Goal: Information Seeking & Learning: Learn about a topic

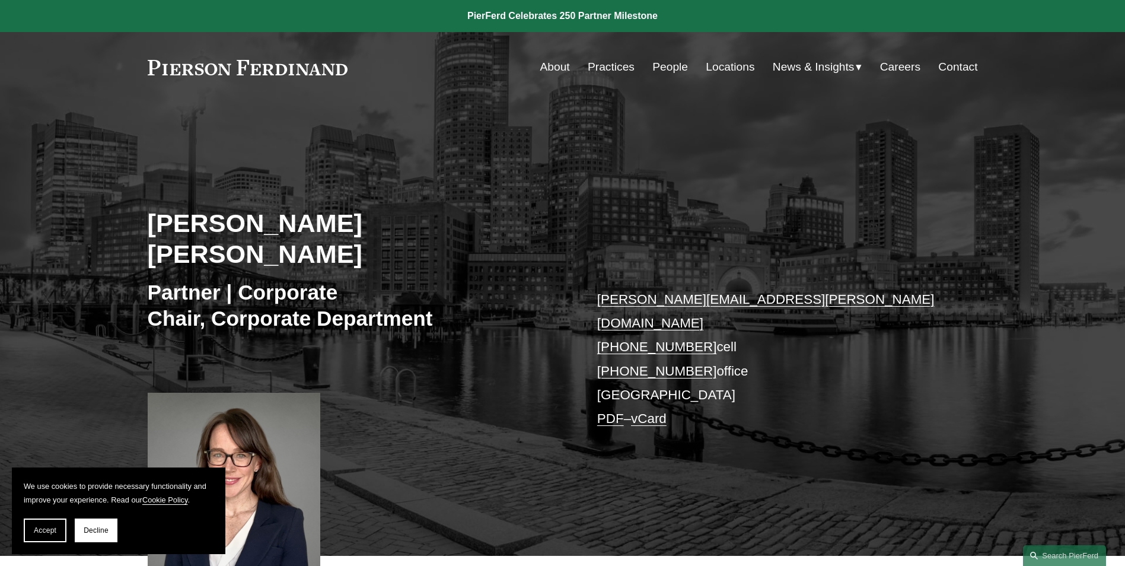
click at [717, 66] on link "Locations" at bounding box center [730, 67] width 49 height 23
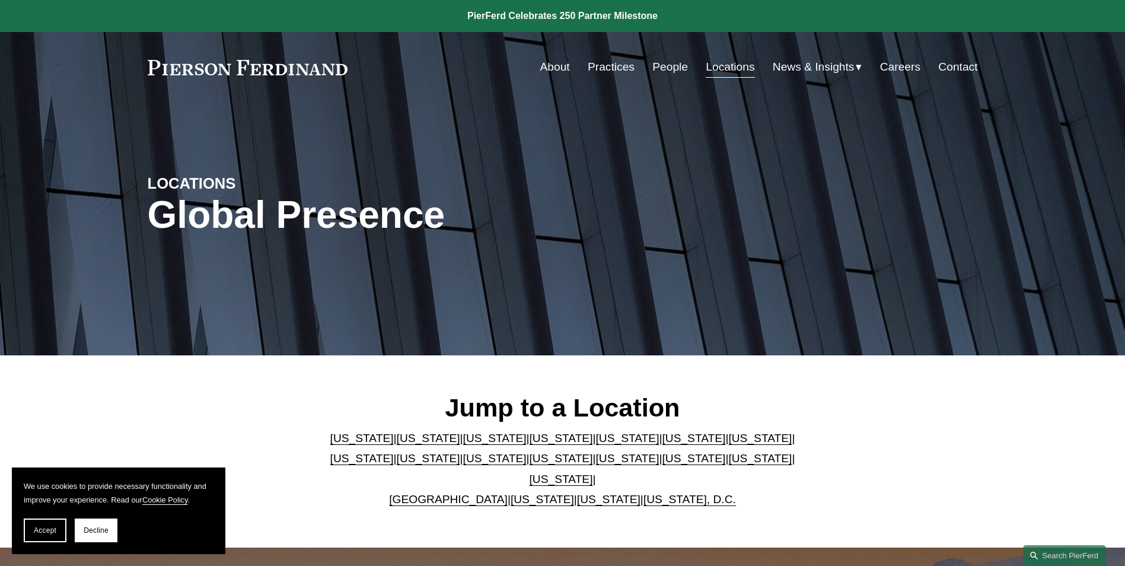
click at [394, 452] on link "[US_STATE]" at bounding box center [361, 458] width 63 height 12
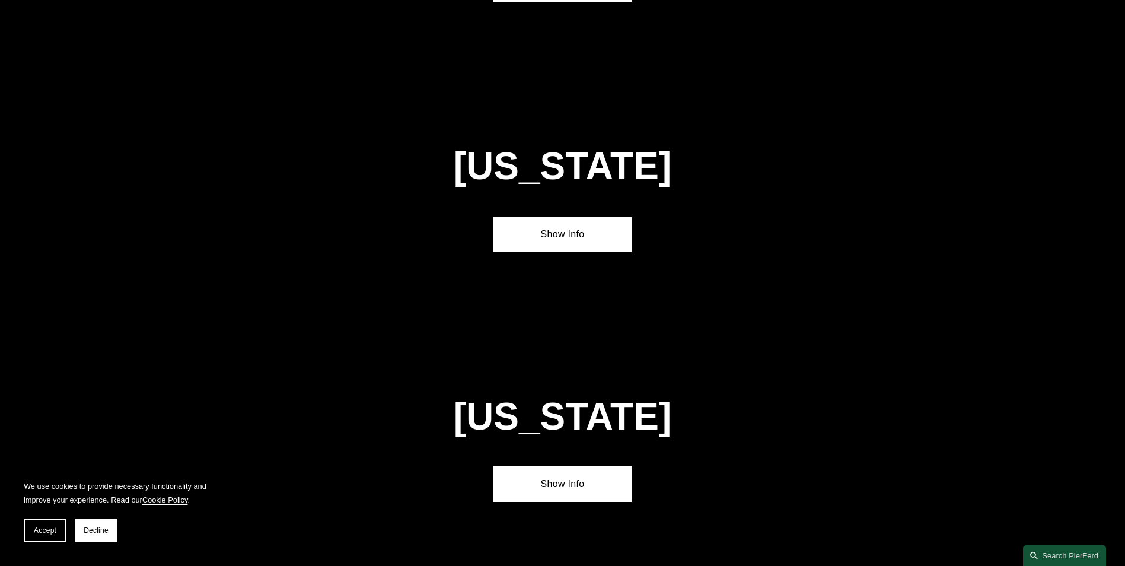
scroll to position [2291, 0]
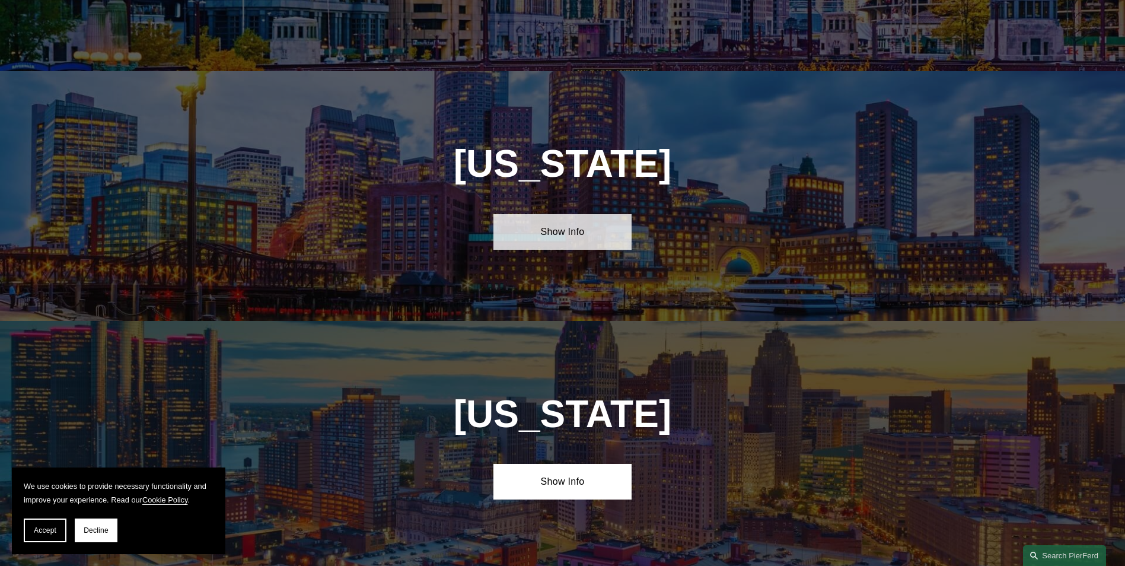
click at [536, 214] on link "Show Info" at bounding box center [562, 232] width 138 height 36
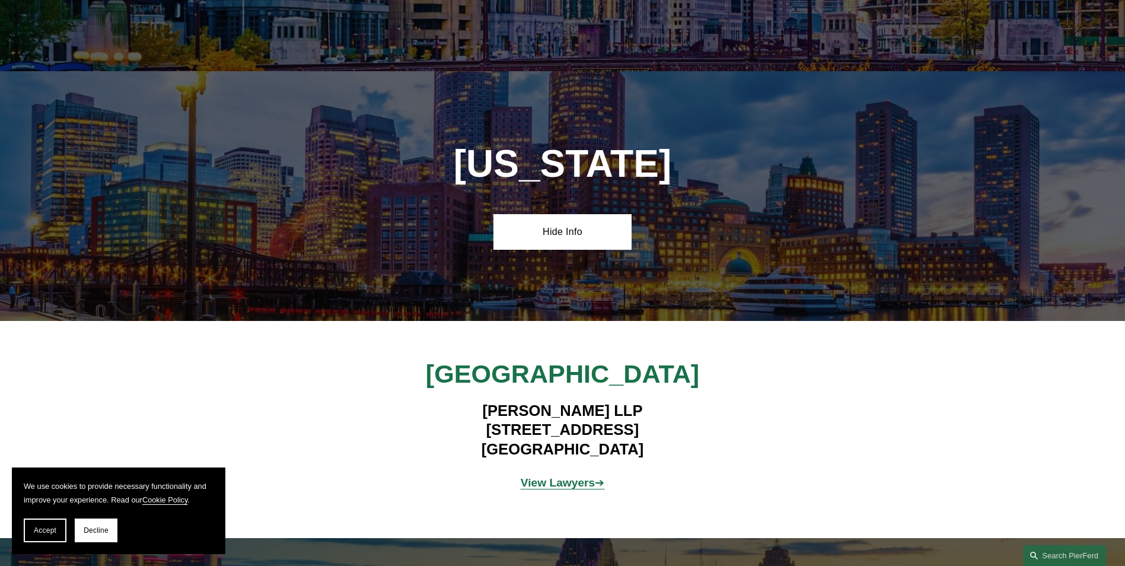
click at [570, 476] on strong "View Lawyers" at bounding box center [558, 482] width 75 height 12
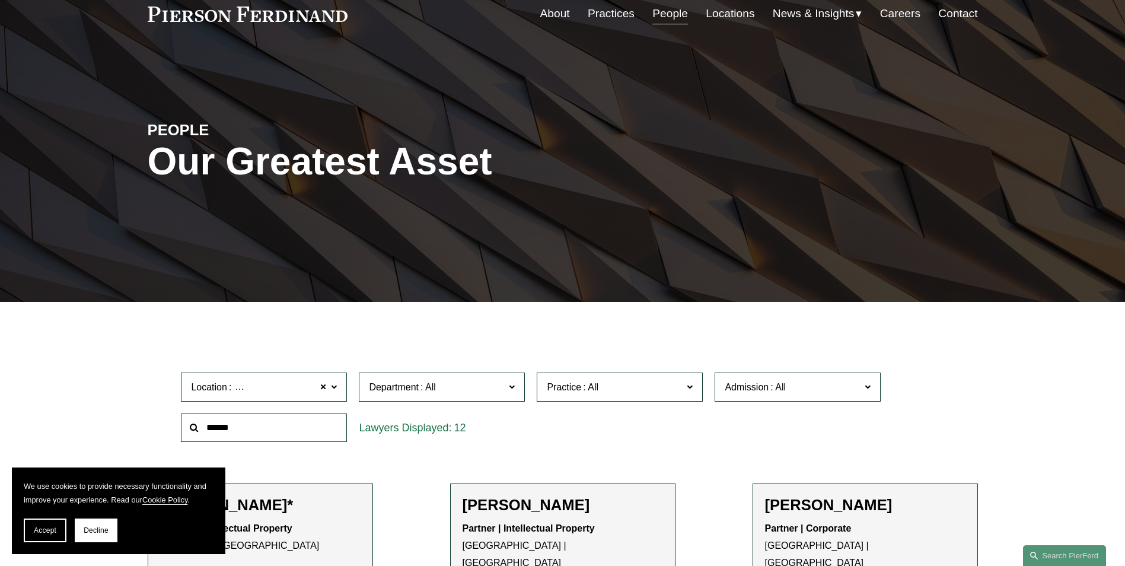
scroll to position [119, 0]
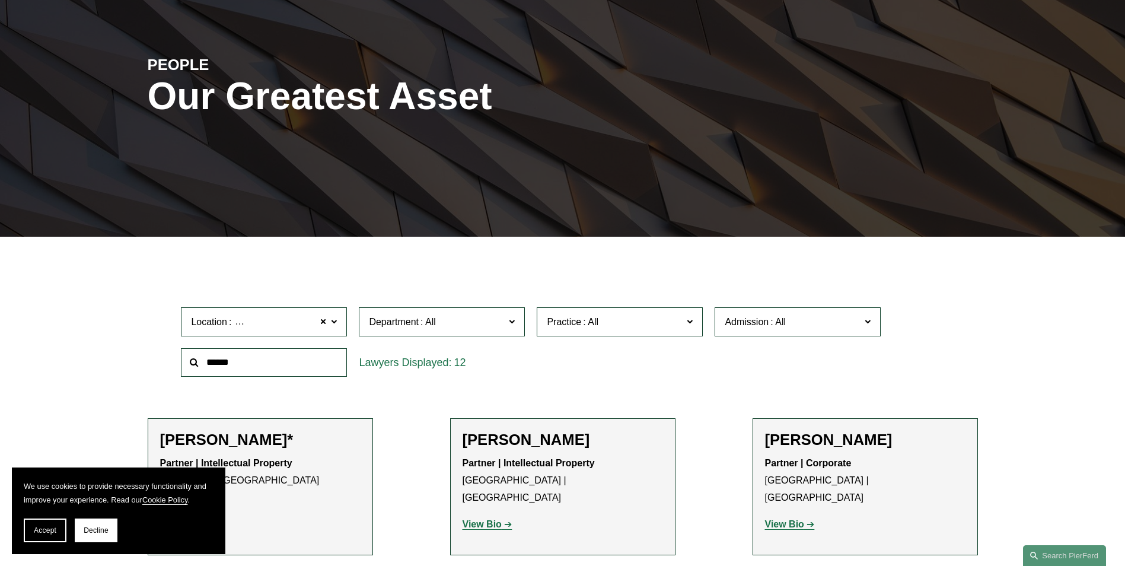
click at [405, 322] on span "Department" at bounding box center [394, 322] width 50 height 10
click at [569, 326] on span "Practice" at bounding box center [564, 322] width 34 height 10
click at [0, 0] on link "Banking and Financial Services" at bounding box center [0, 0] width 0 height 0
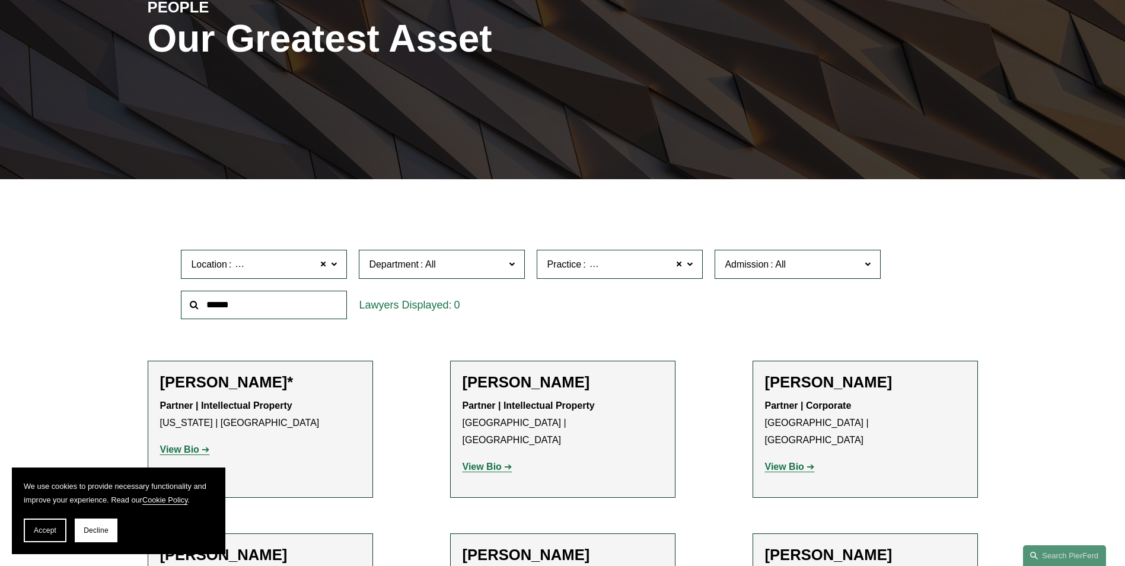
scroll to position [237, 0]
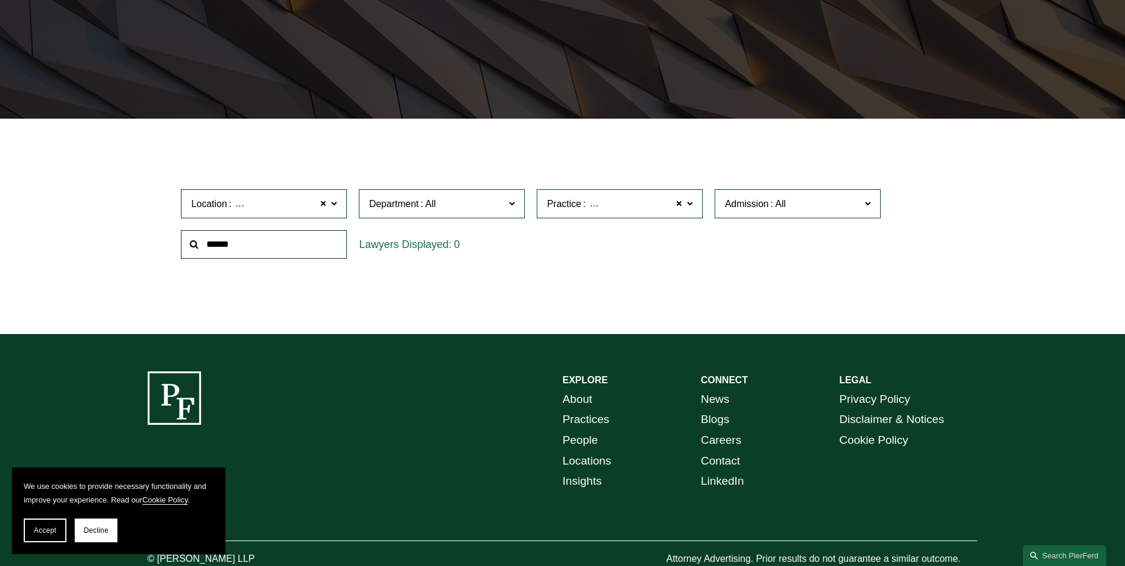
click at [619, 203] on span "Banking and Financial Services" at bounding box center [654, 203] width 132 height 15
click at [0, 0] on link "Bankruptcy, Financial Restructuring, and Reorganization" at bounding box center [0, 0] width 0 height 0
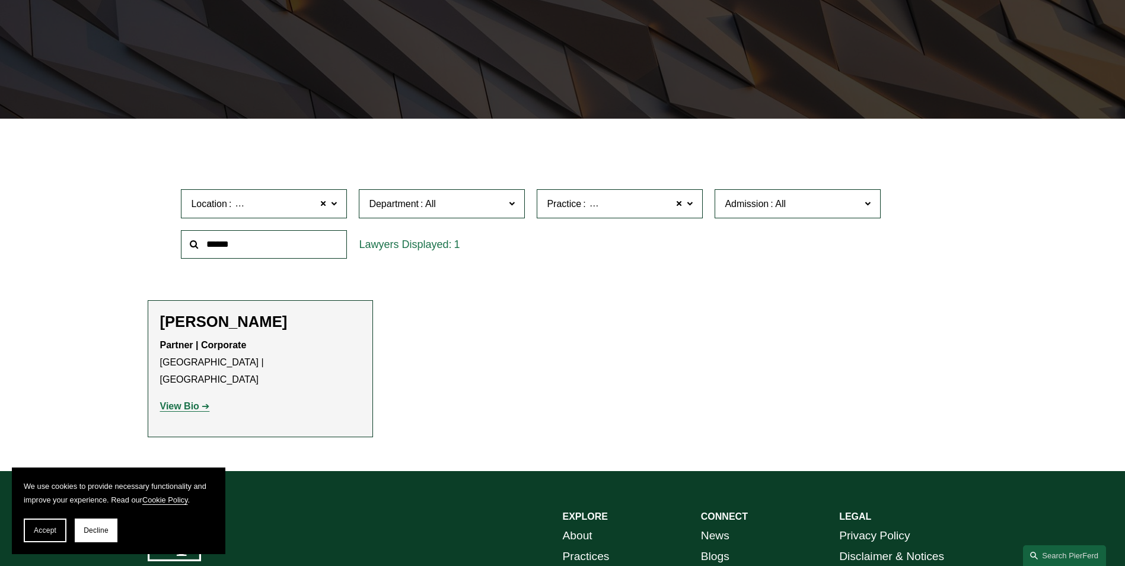
click at [607, 207] on span "Bankruptcy, Financial Restructuring, and Reorganization" at bounding box center [706, 203] width 237 height 15
click at [0, 0] on link "White Collar Defense & Investigations" at bounding box center [0, 0] width 0 height 0
click at [565, 203] on span "Practice" at bounding box center [564, 204] width 34 height 10
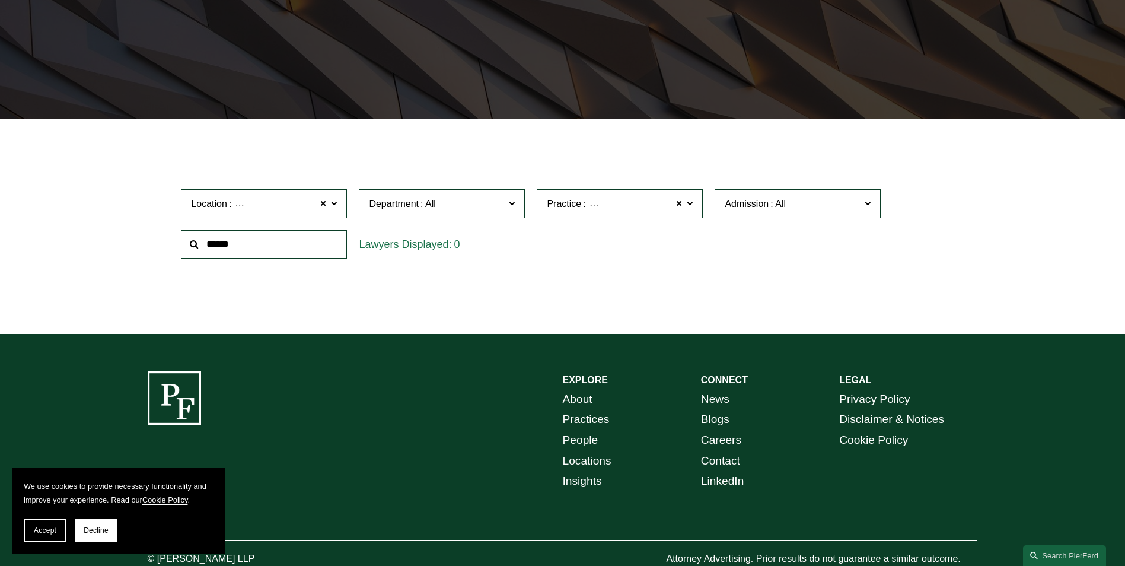
scroll to position [2360, 0]
click at [0, 0] on link "Trusts & Estates" at bounding box center [0, 0] width 0 height 0
click at [610, 209] on span "Trusts & Estates" at bounding box center [622, 203] width 69 height 15
click at [0, 0] on link "Public Finance" at bounding box center [0, 0] width 0 height 0
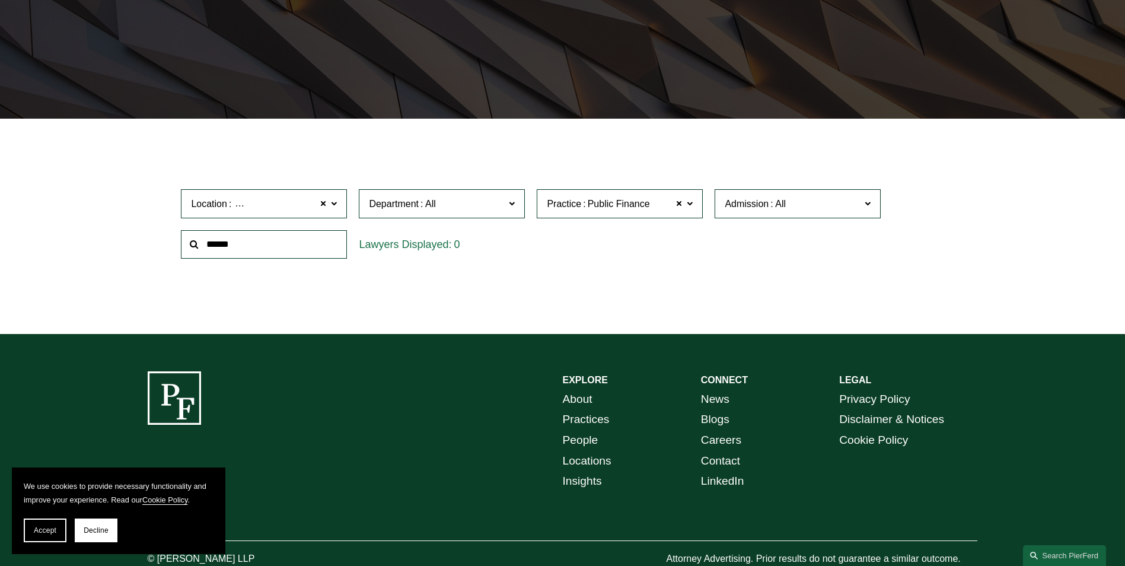
click at [624, 211] on span "Public Finance" at bounding box center [619, 203] width 62 height 15
click at [0, 0] on link "Project Finance" at bounding box center [0, 0] width 0 height 0
click at [595, 209] on span "Project Finance" at bounding box center [621, 203] width 66 height 15
click at [0, 0] on link "Private Equity and Venture Capital" at bounding box center [0, 0] width 0 height 0
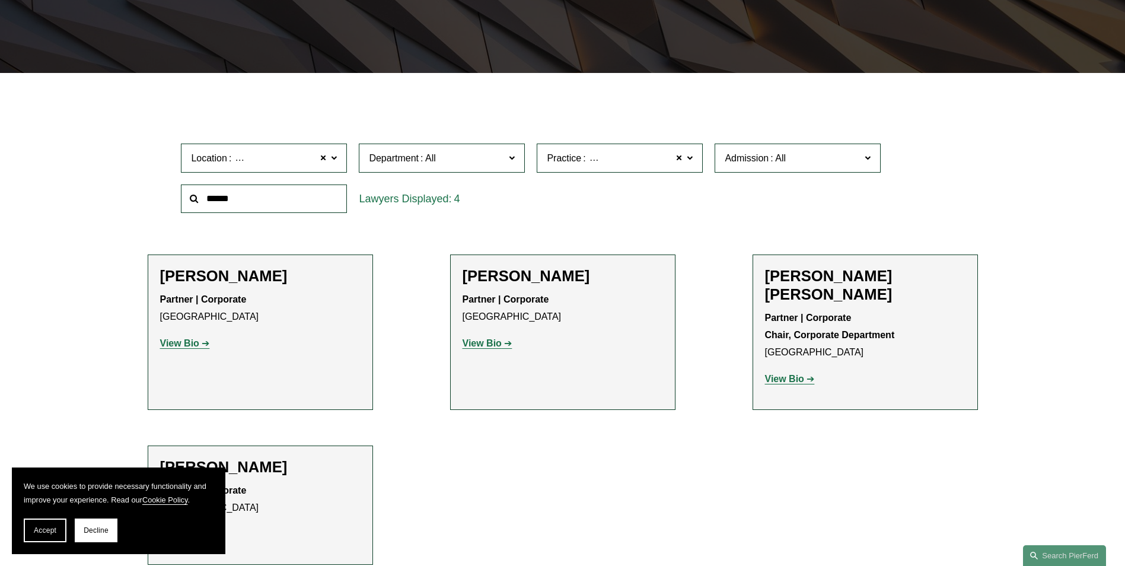
scroll to position [296, 0]
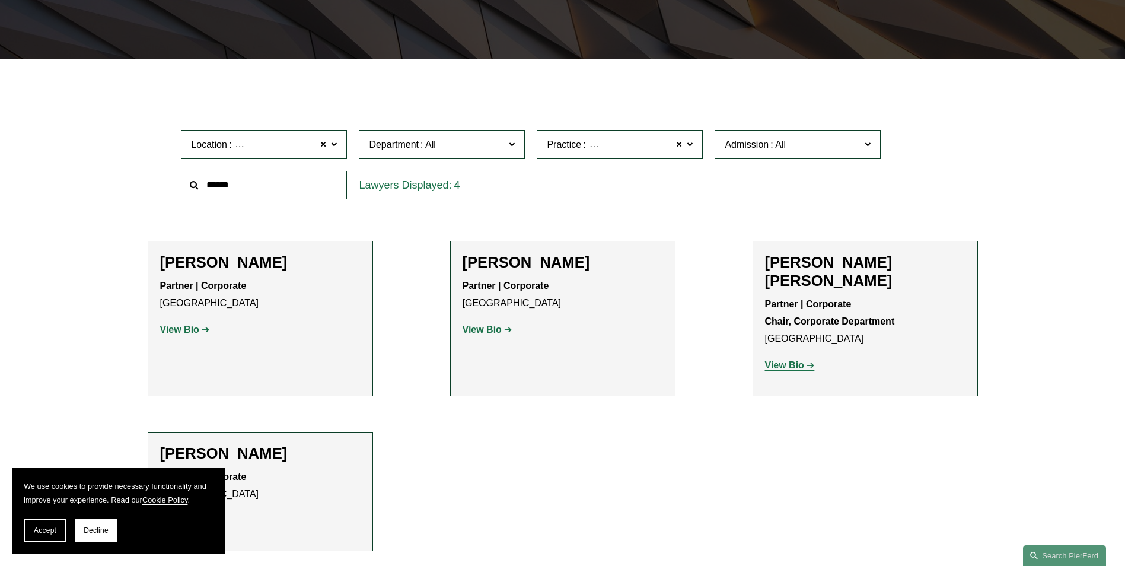
click at [579, 147] on span "Practice" at bounding box center [564, 144] width 34 height 10
click at [0, 0] on link "Healthcare" at bounding box center [0, 0] width 0 height 0
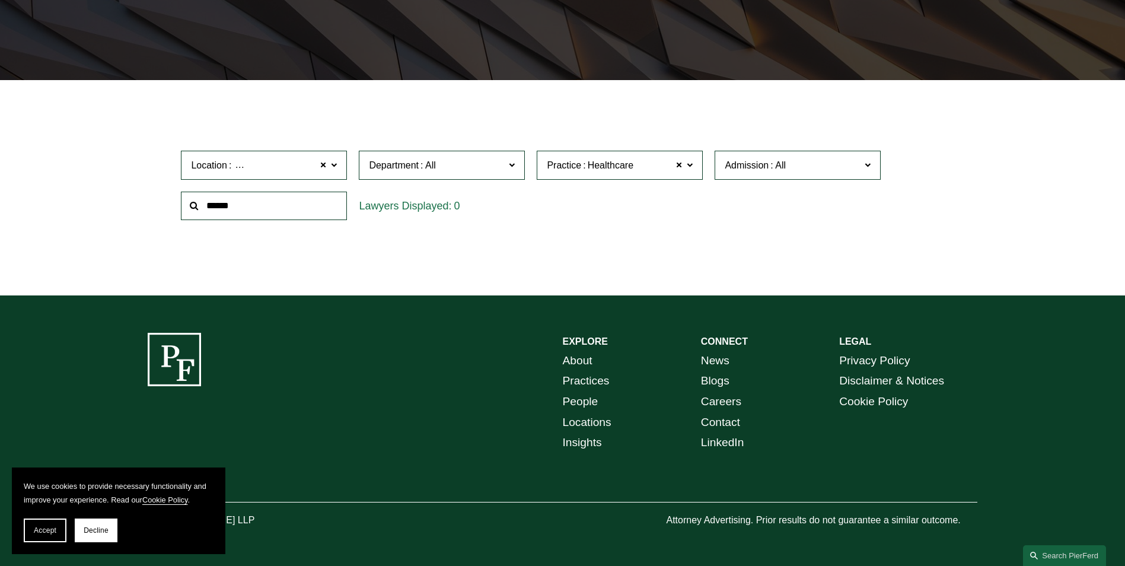
click at [602, 160] on span "Healthcare" at bounding box center [611, 165] width 46 height 15
click at [0, 0] on link "Banking and Financial Services" at bounding box center [0, 0] width 0 height 0
click at [603, 170] on span "Practice Banking and Financial Services" at bounding box center [615, 165] width 136 height 16
click at [0, 0] on link "Bankruptcy, Financial Restructuring, and Reorganization" at bounding box center [0, 0] width 0 height 0
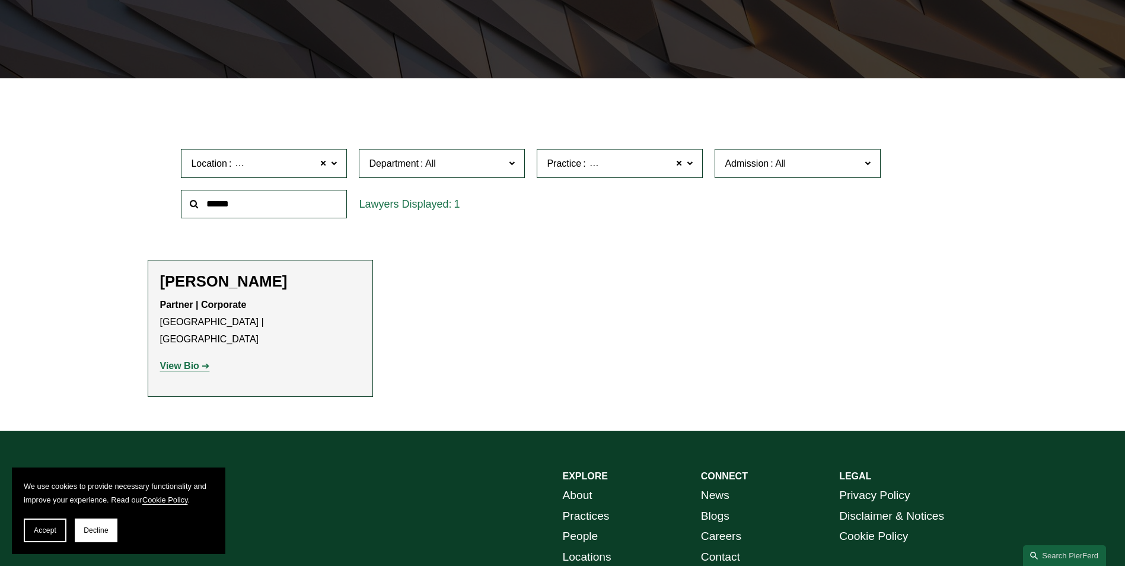
click at [573, 163] on span "Practice" at bounding box center [564, 163] width 34 height 10
click at [0, 0] on link "Private Equity and Venture Capital" at bounding box center [0, 0] width 0 height 0
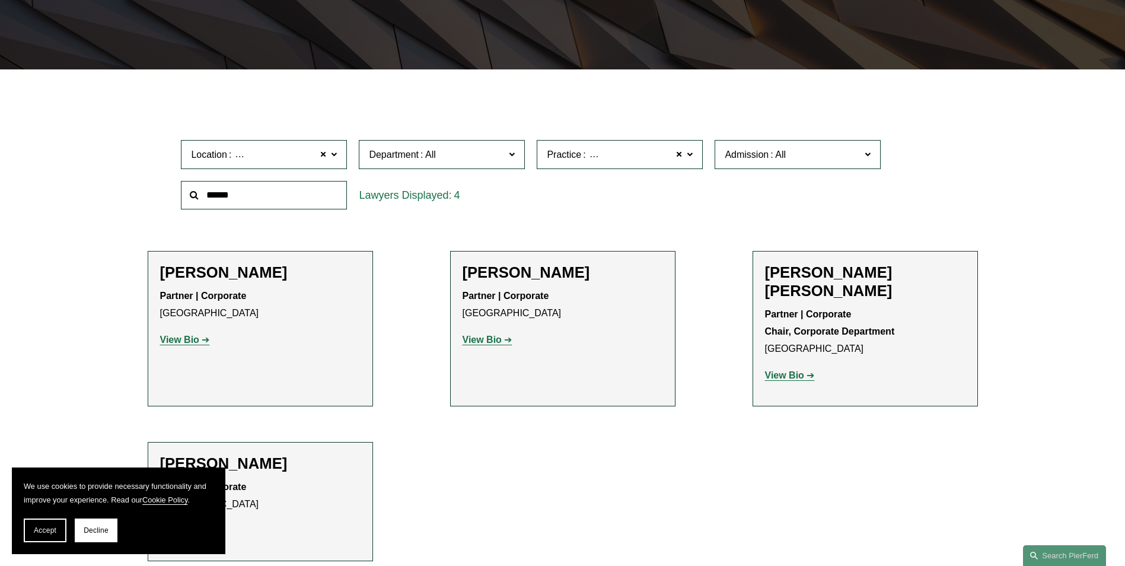
scroll to position [277, 0]
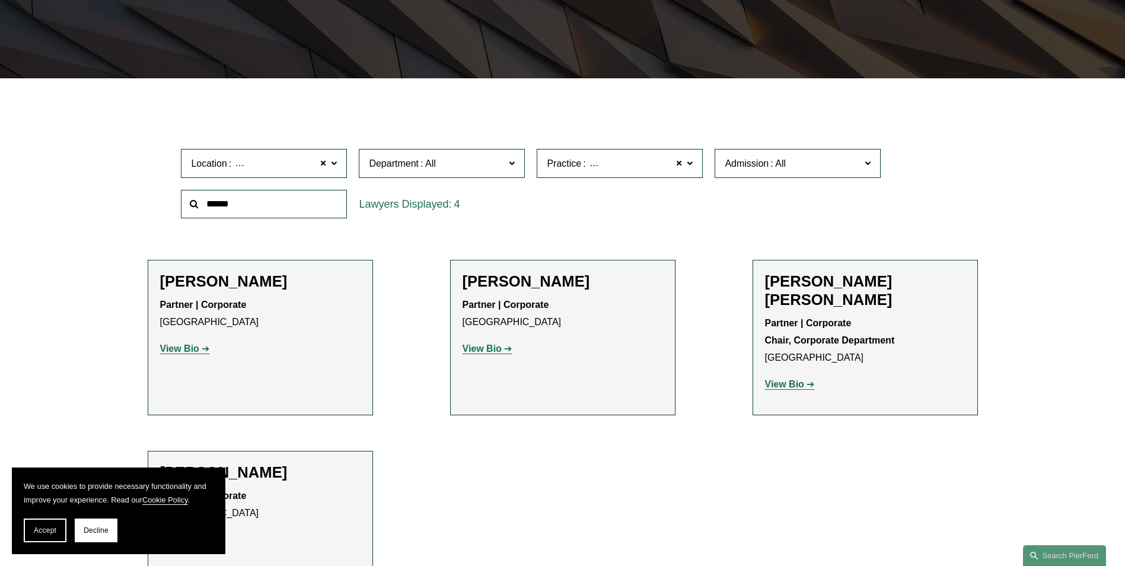
click at [518, 164] on label "Department" at bounding box center [442, 163] width 166 height 29
click at [597, 152] on label "Practice Private Equity and Venture Capital" at bounding box center [620, 163] width 166 height 29
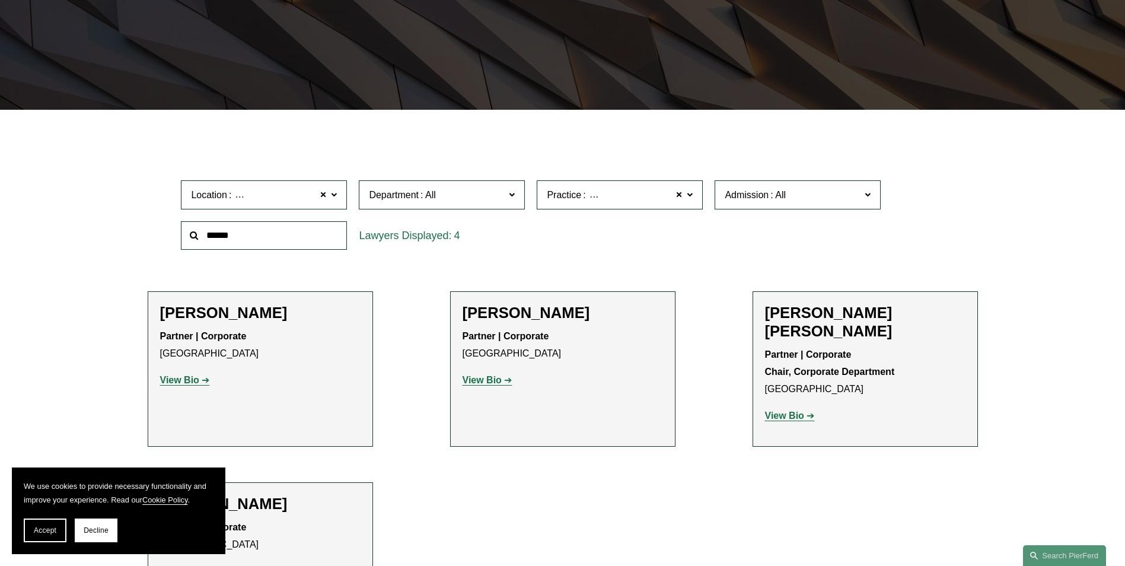
scroll to position [218, 0]
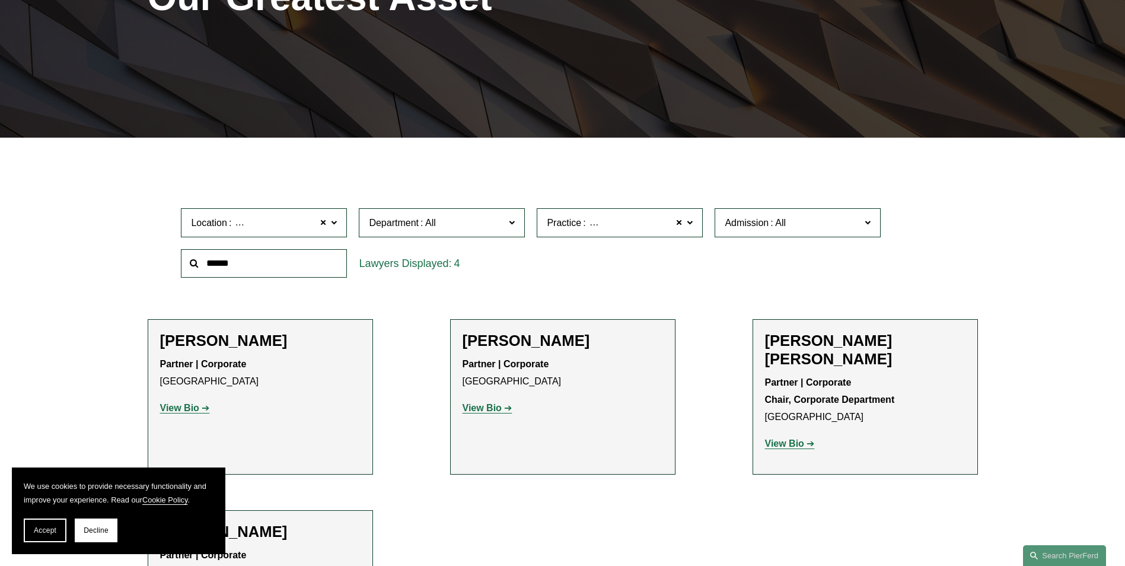
click at [776, 231] on label "Admission" at bounding box center [798, 222] width 166 height 29
click at [610, 152] on div at bounding box center [562, 147] width 1125 height 18
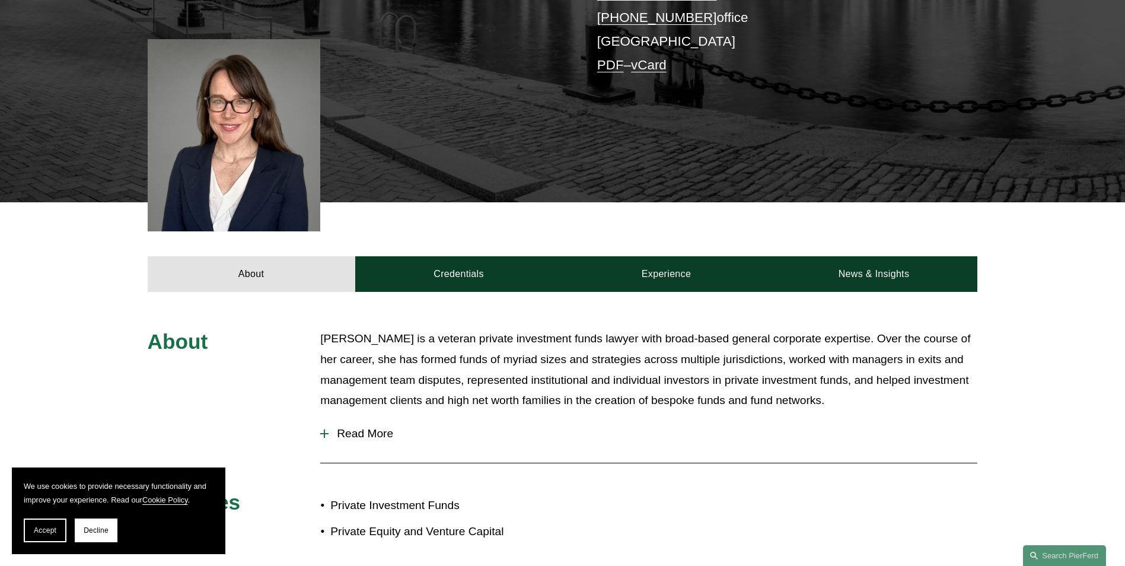
scroll to position [356, 0]
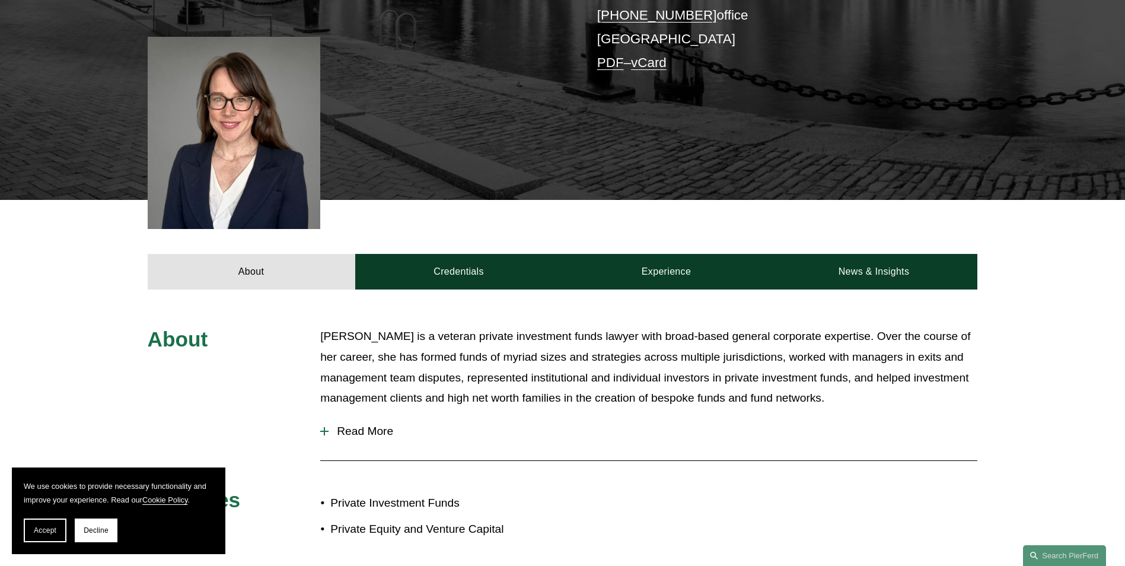
click at [371, 425] on span "Read More" at bounding box center [653, 431] width 649 height 13
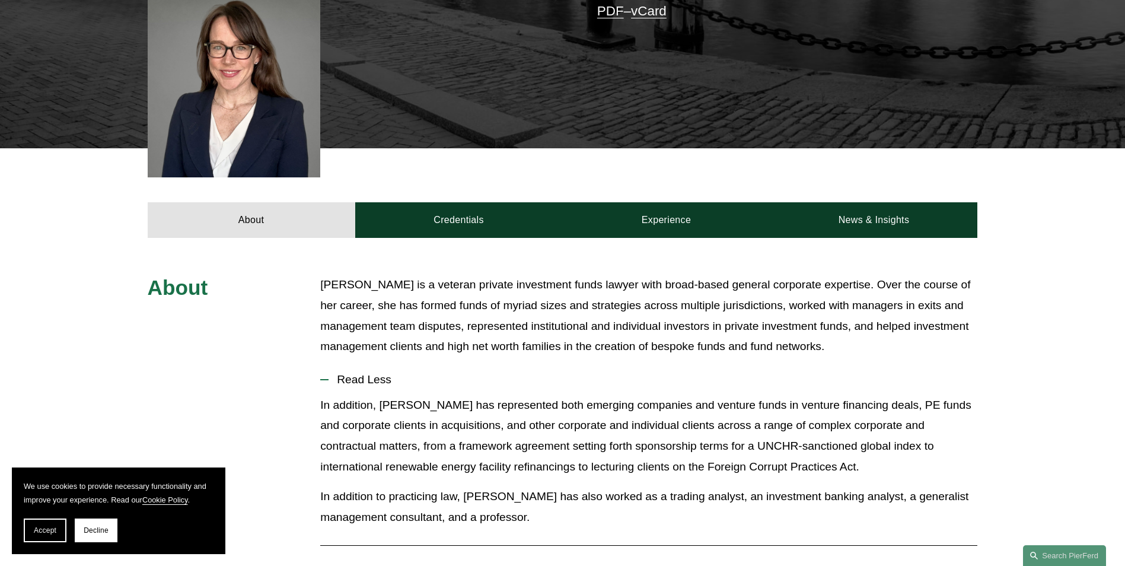
scroll to position [474, 0]
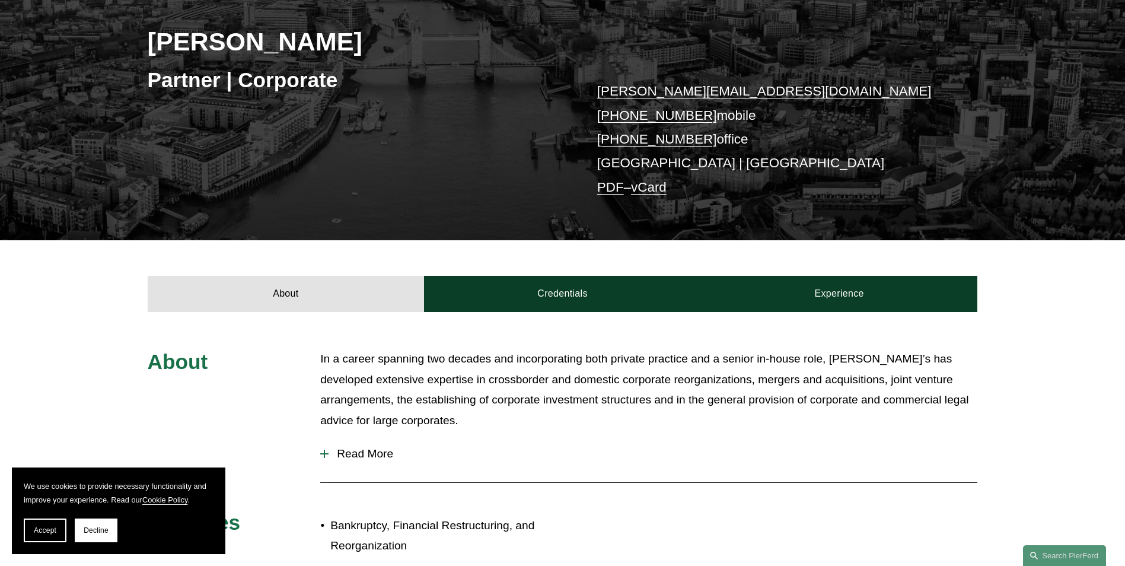
scroll to position [237, 0]
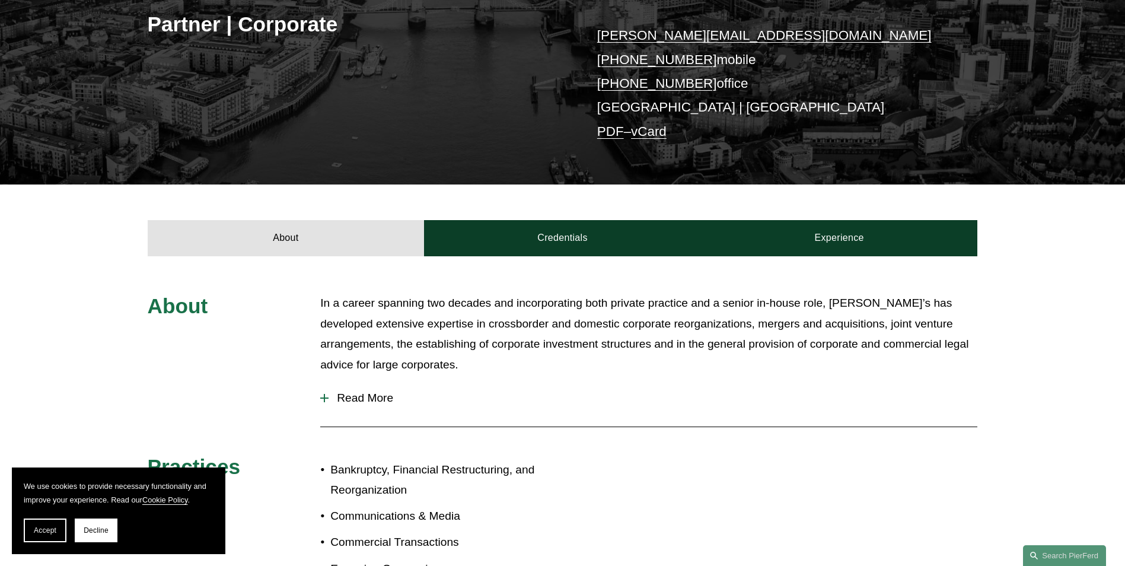
click at [369, 401] on span "Read More" at bounding box center [653, 397] width 649 height 13
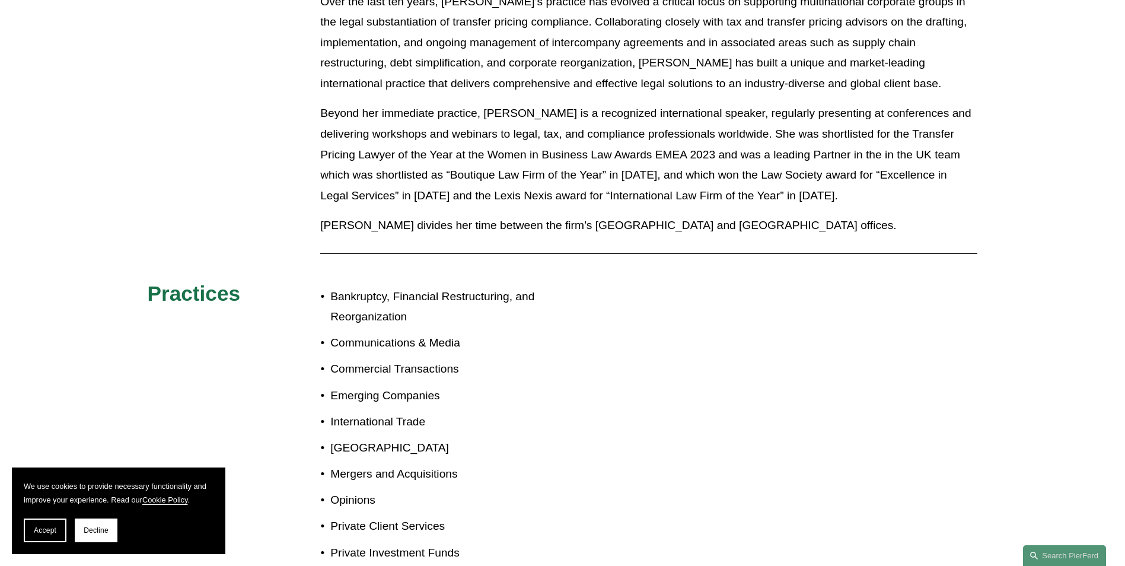
scroll to position [712, 0]
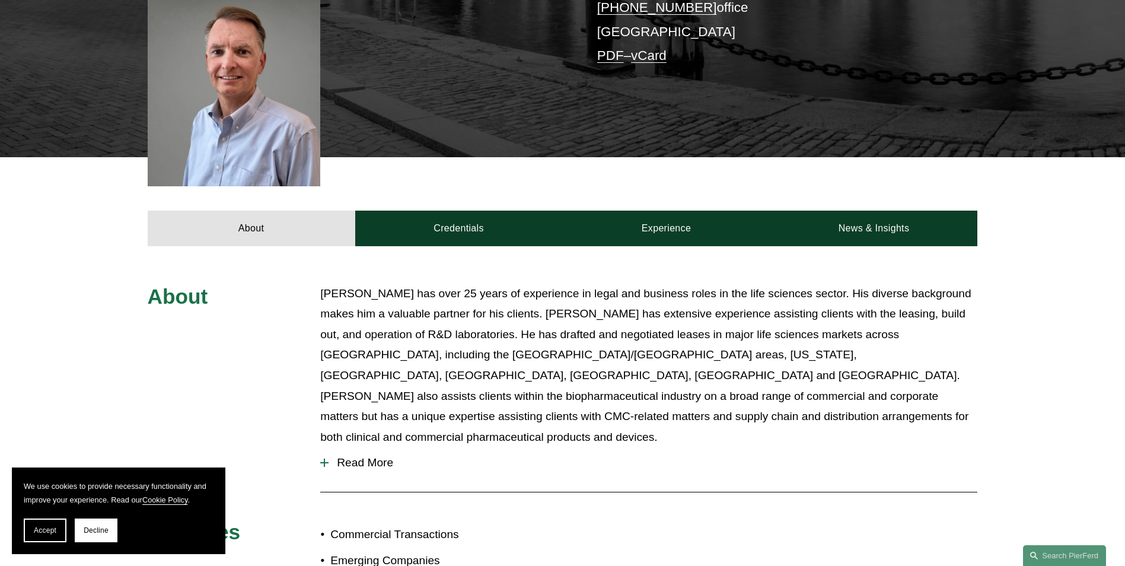
scroll to position [356, 0]
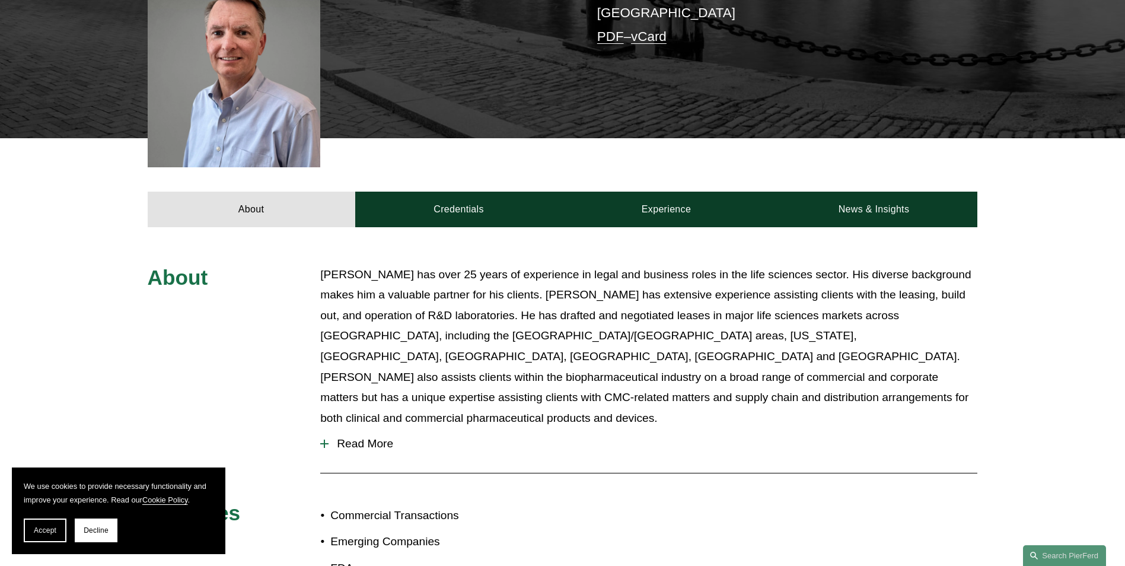
click at [389, 437] on span "Read More" at bounding box center [653, 443] width 649 height 13
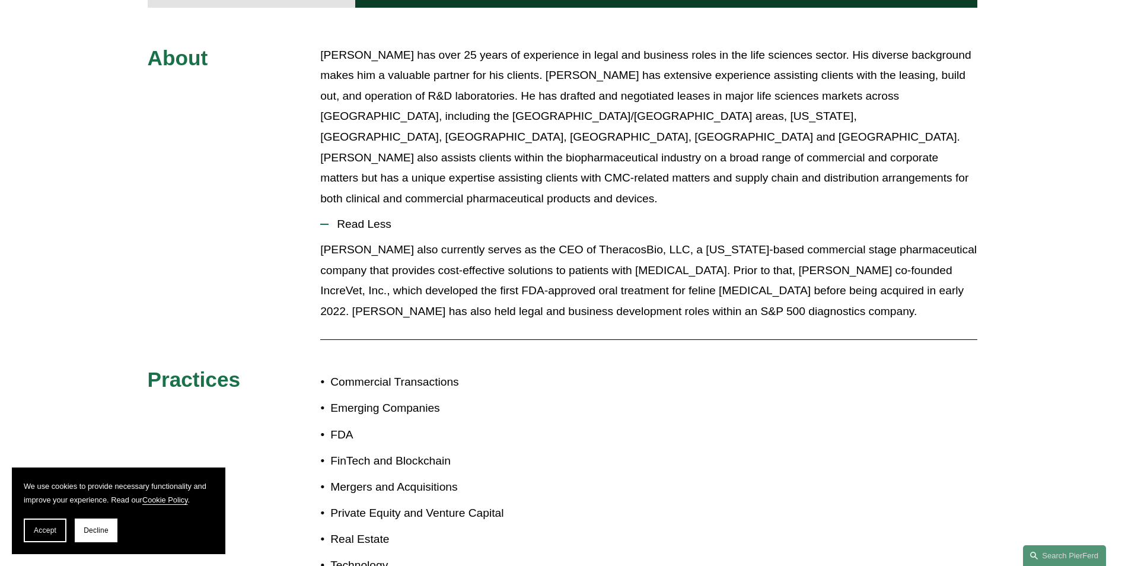
scroll to position [415, 0]
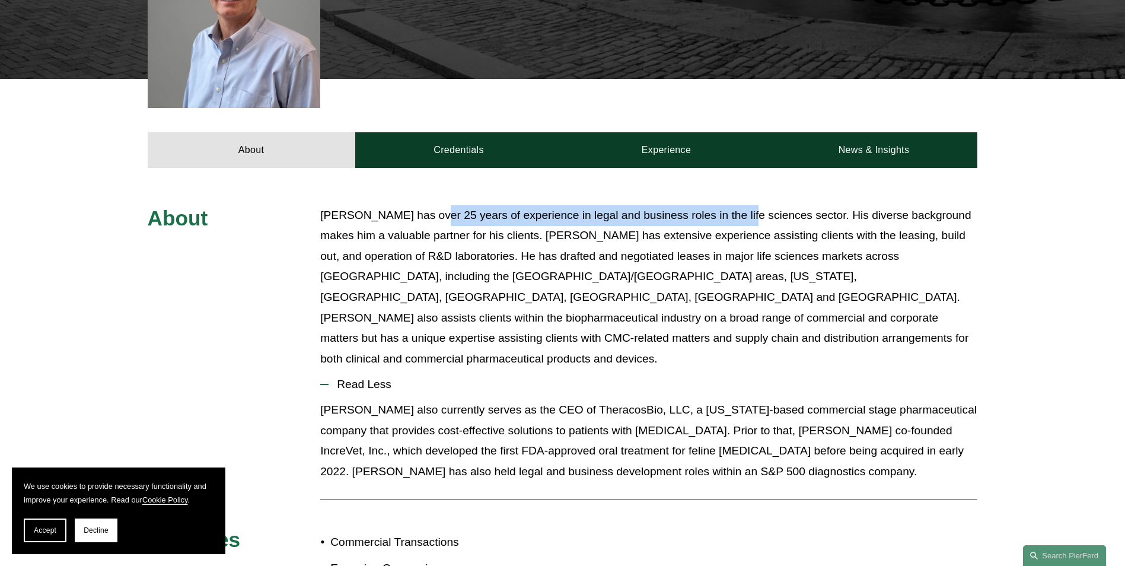
drag, startPoint x: 426, startPoint y: 199, endPoint x: 734, endPoint y: 196, distance: 308.4
click at [734, 205] on p "[PERSON_NAME] has over 25 years of experience in legal and business roles in th…" at bounding box center [648, 287] width 657 height 164
click at [734, 205] on p "Brian has over 25 years of experience in legal and business roles in the life s…" at bounding box center [648, 287] width 657 height 164
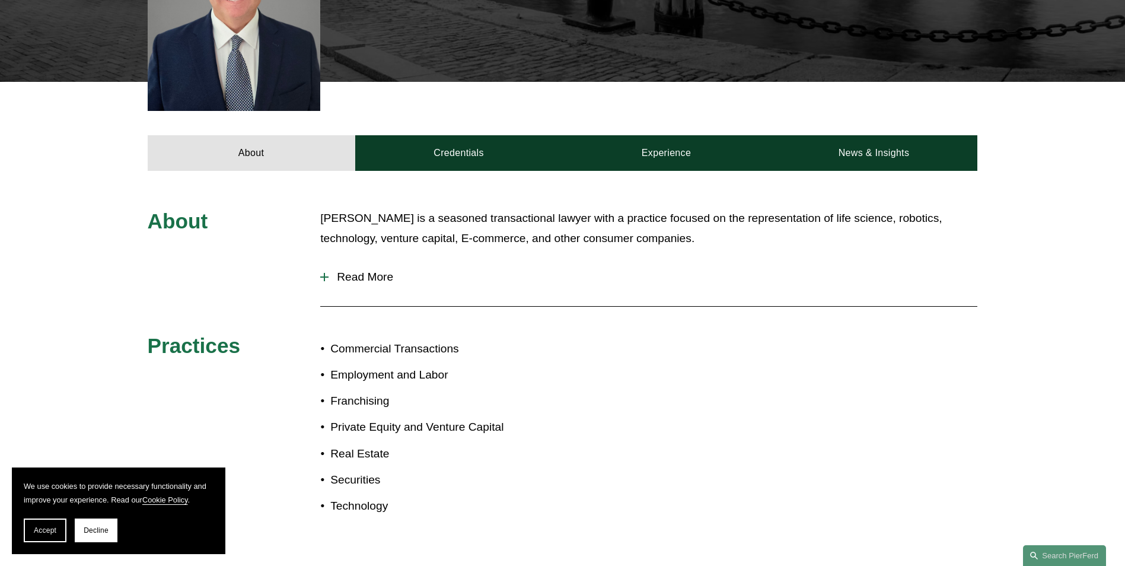
scroll to position [415, 0]
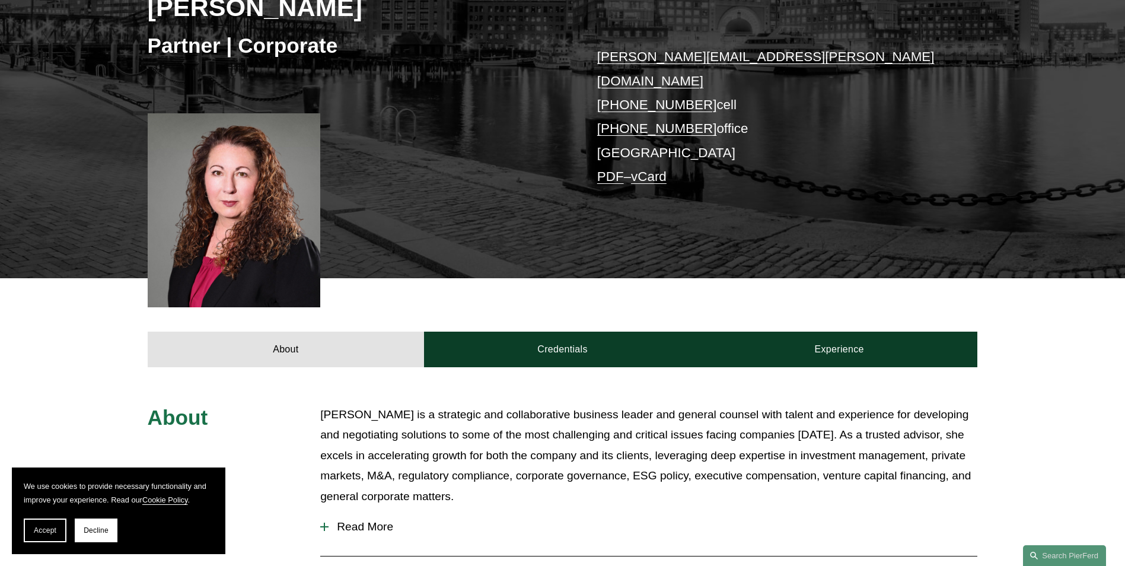
scroll to position [237, 0]
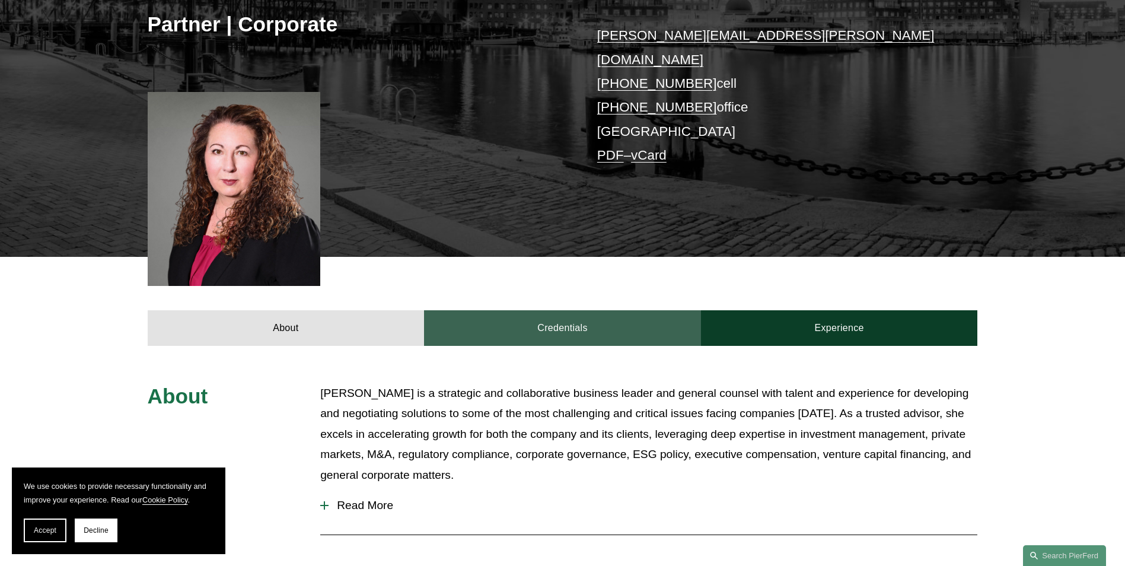
click at [530, 310] on link "Credentials" at bounding box center [562, 328] width 277 height 36
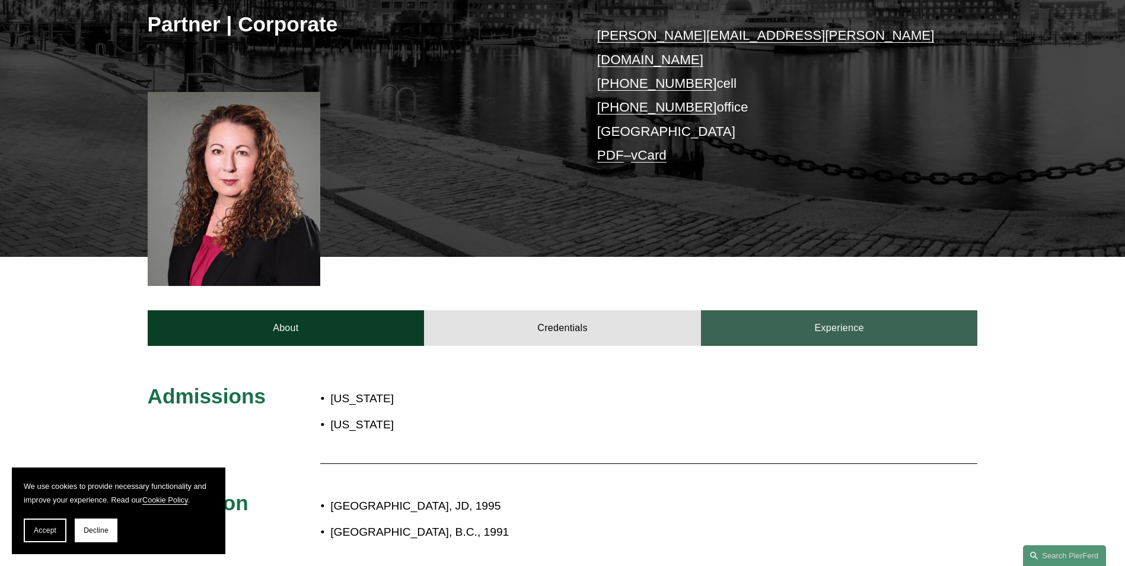
click at [770, 310] on link "Experience" at bounding box center [839, 328] width 277 height 36
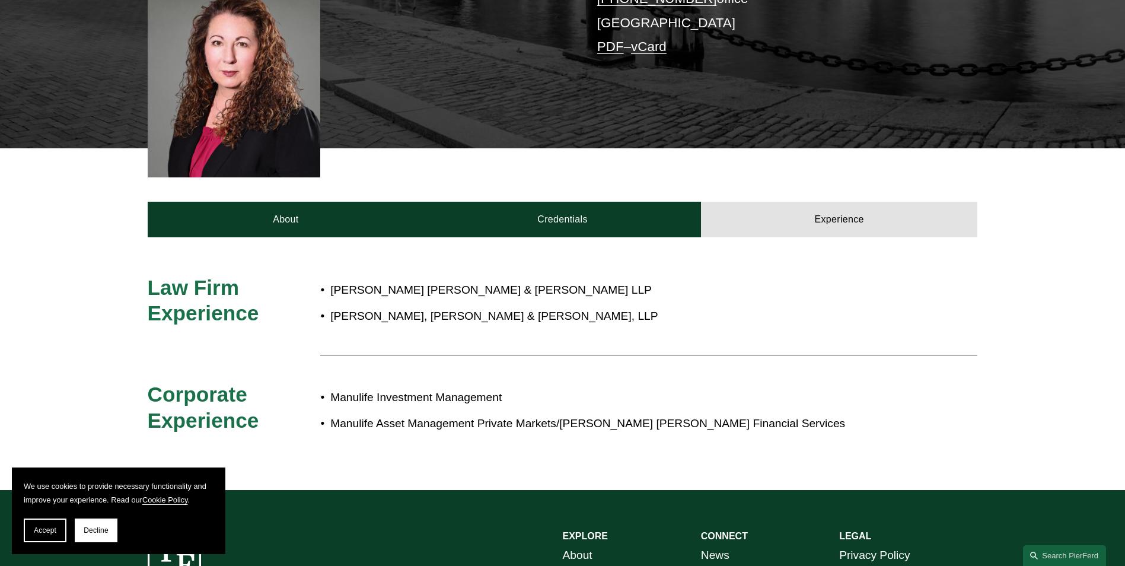
scroll to position [356, 0]
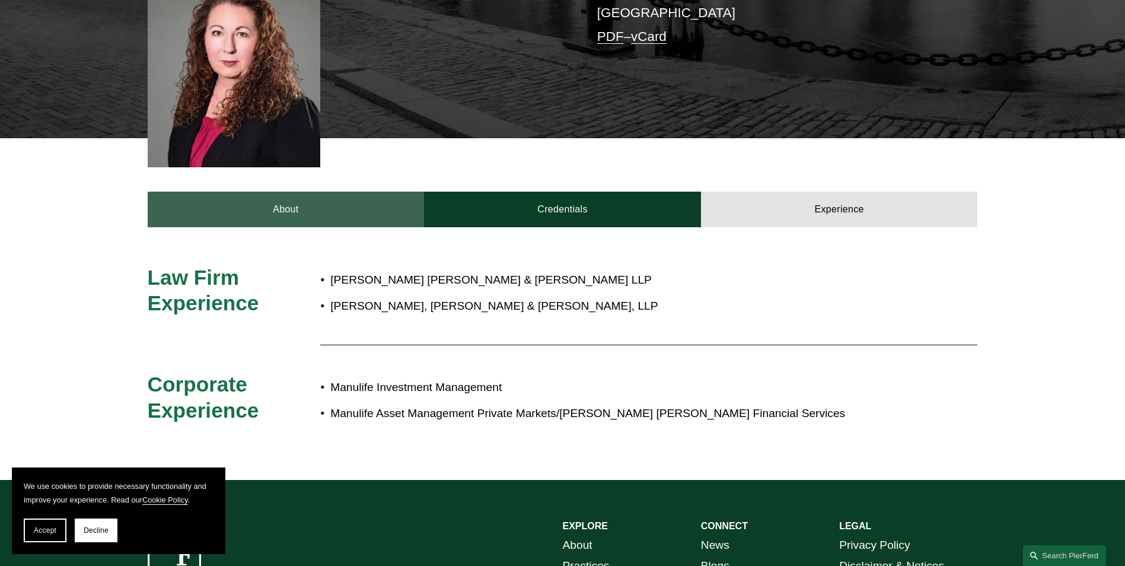
click at [296, 196] on link "About" at bounding box center [286, 210] width 277 height 36
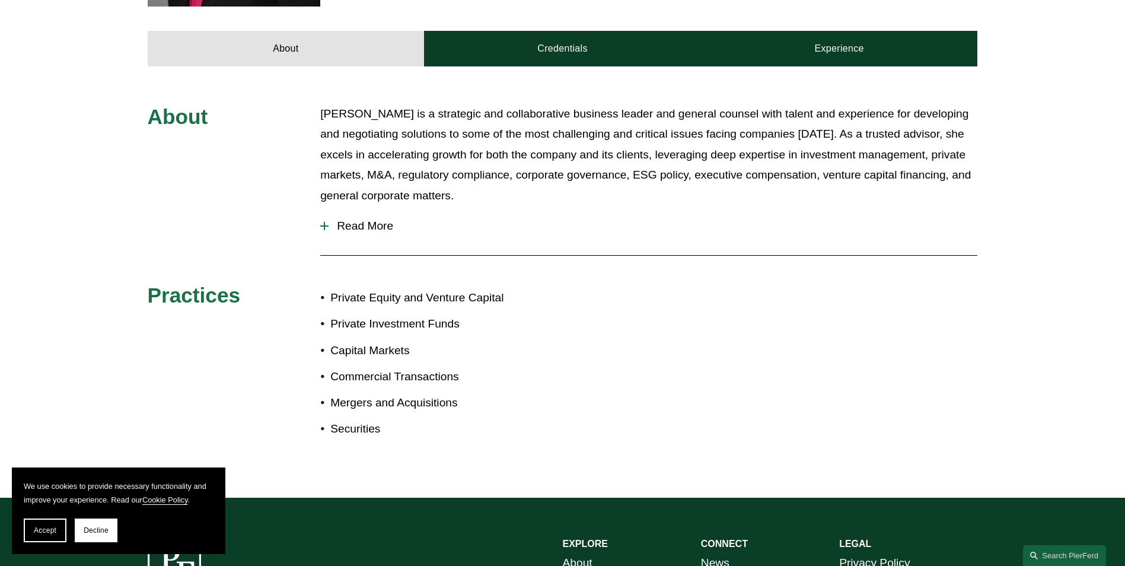
scroll to position [534, 0]
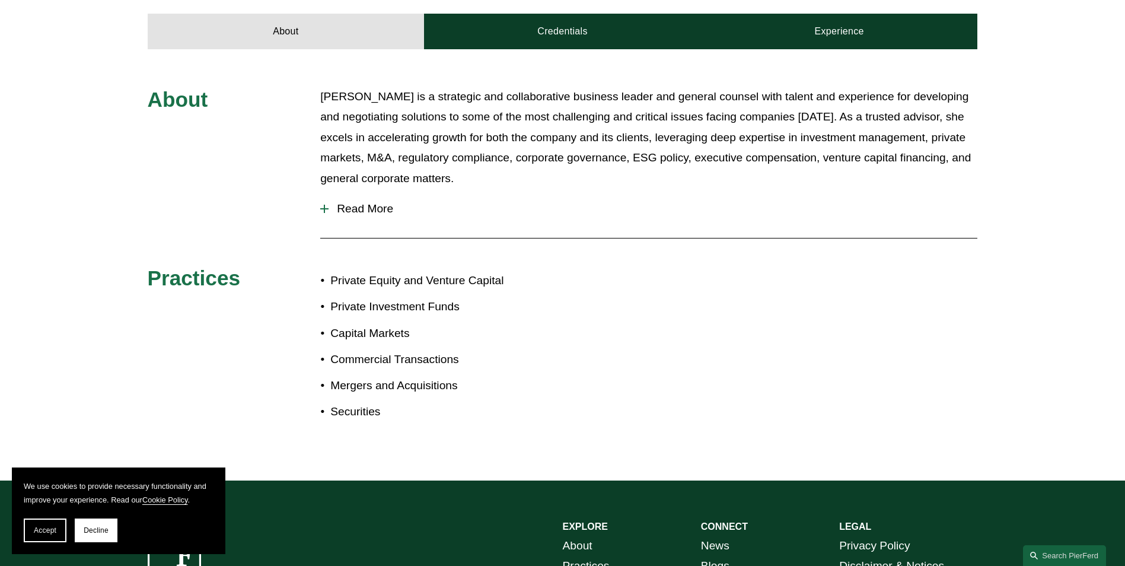
click at [368, 202] on span "Read More" at bounding box center [653, 208] width 649 height 13
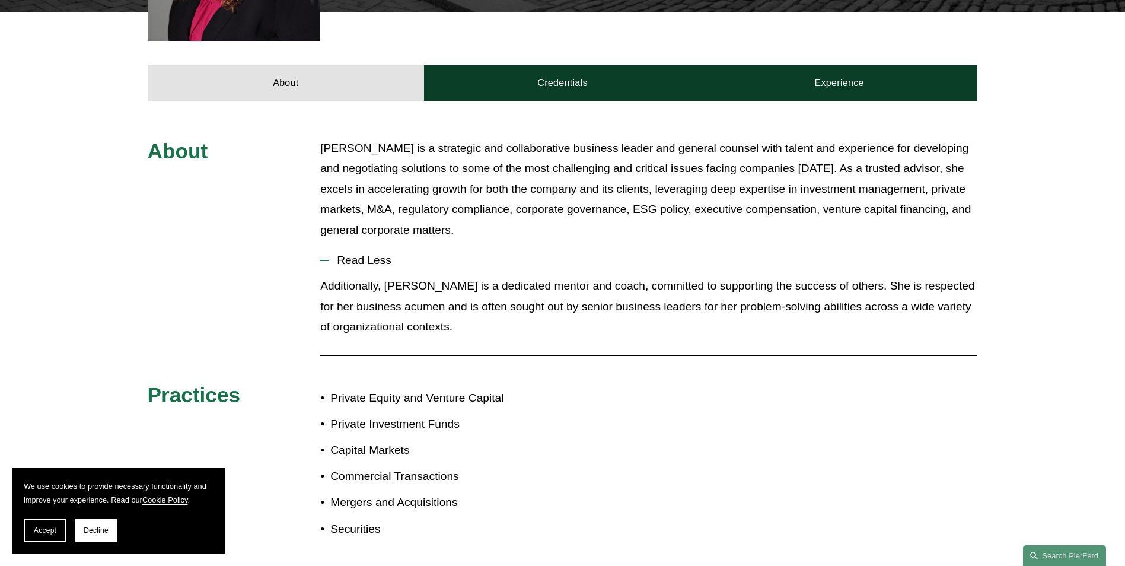
scroll to position [474, 0]
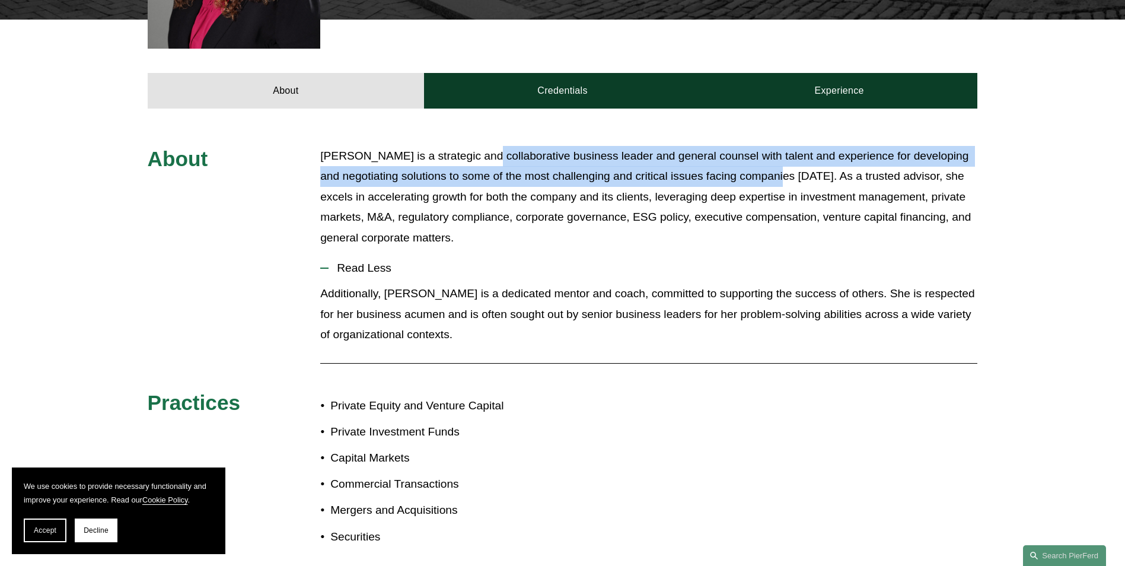
drag, startPoint x: 505, startPoint y: 136, endPoint x: 786, endPoint y: 151, distance: 281.5
click at [786, 151] on p "[PERSON_NAME] is a strategic and collaborative business leader and general coun…" at bounding box center [648, 197] width 657 height 103
click at [787, 151] on p "[PERSON_NAME] is a strategic and collaborative business leader and general coun…" at bounding box center [648, 197] width 657 height 103
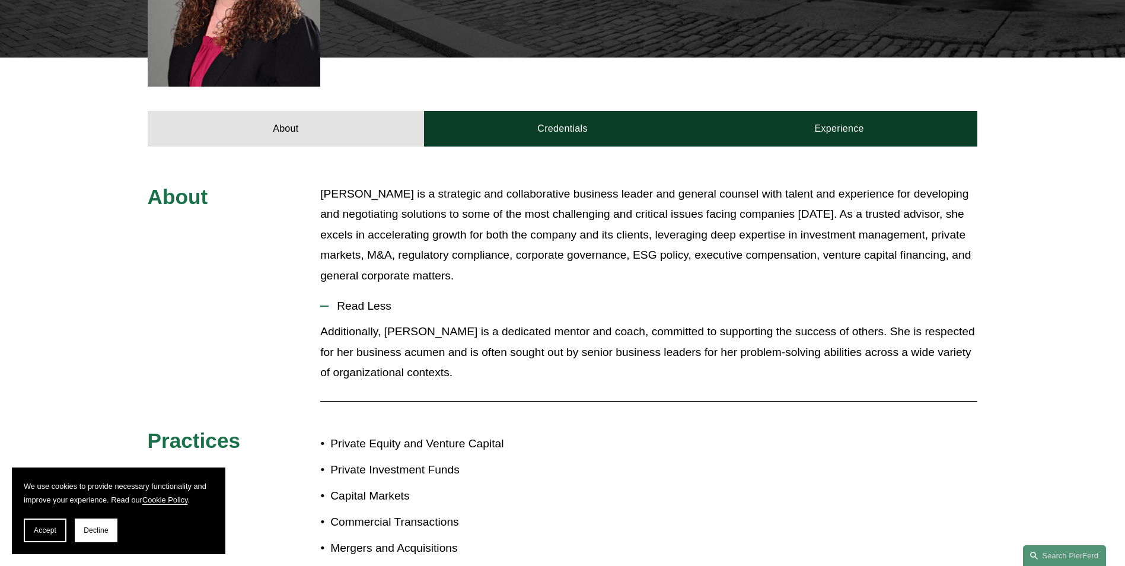
scroll to position [415, 0]
